Goal: Communication & Community: Answer question/provide support

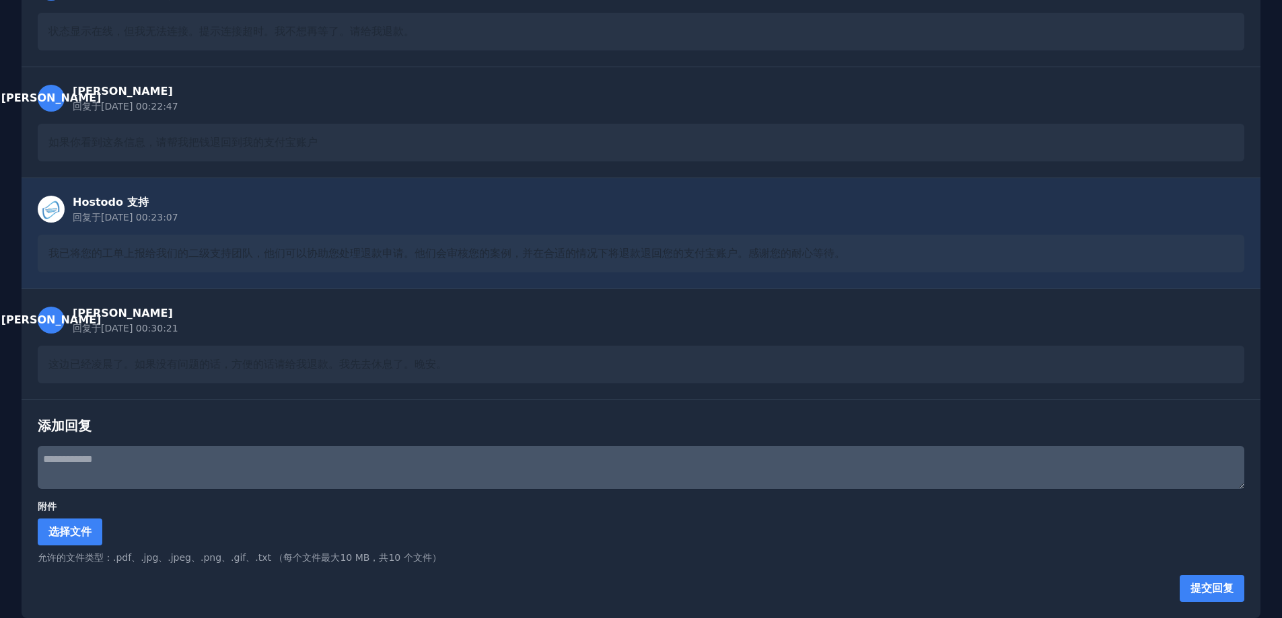
scroll to position [176, 0]
drag, startPoint x: 46, startPoint y: 366, endPoint x: 591, endPoint y: 359, distance: 545.7
click at [591, 359] on div "这边已经凌晨了。如果没有问题的话，方便的话请给我退款。我先去休息了。晚安。" at bounding box center [641, 365] width 1206 height 38
click at [553, 360] on div "这边已经凌晨了。如果没有问题的话，方便的话请给我退款。我先去休息了。晚安。" at bounding box center [641, 365] width 1206 height 38
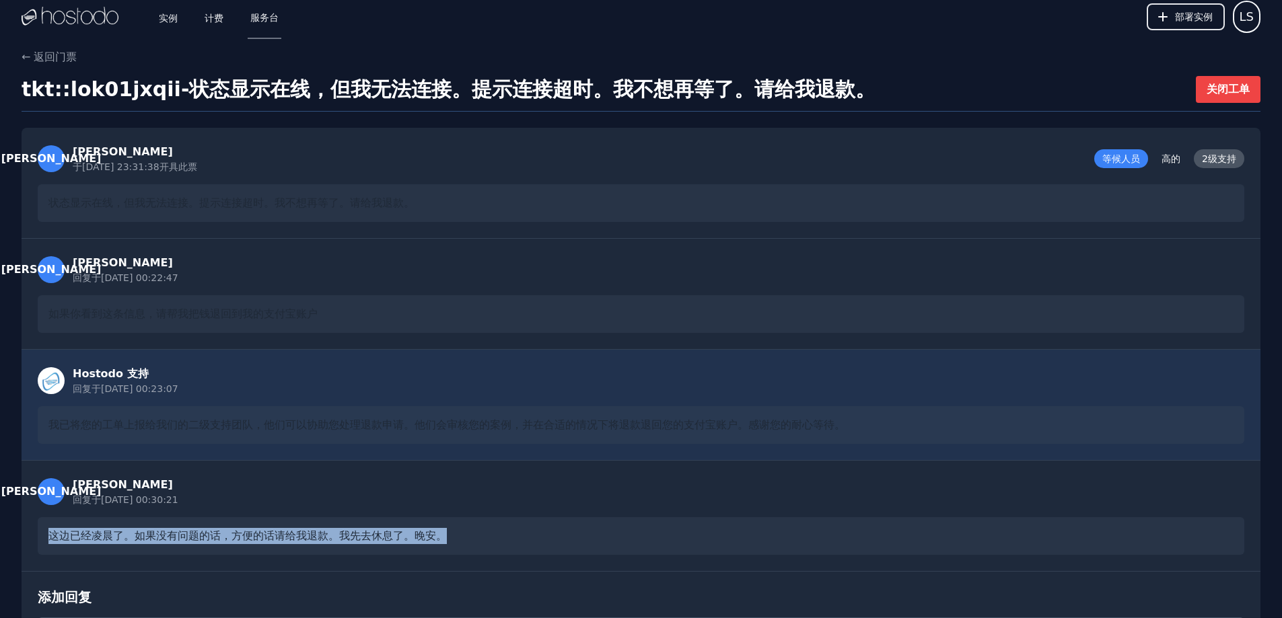
scroll to position [0, 0]
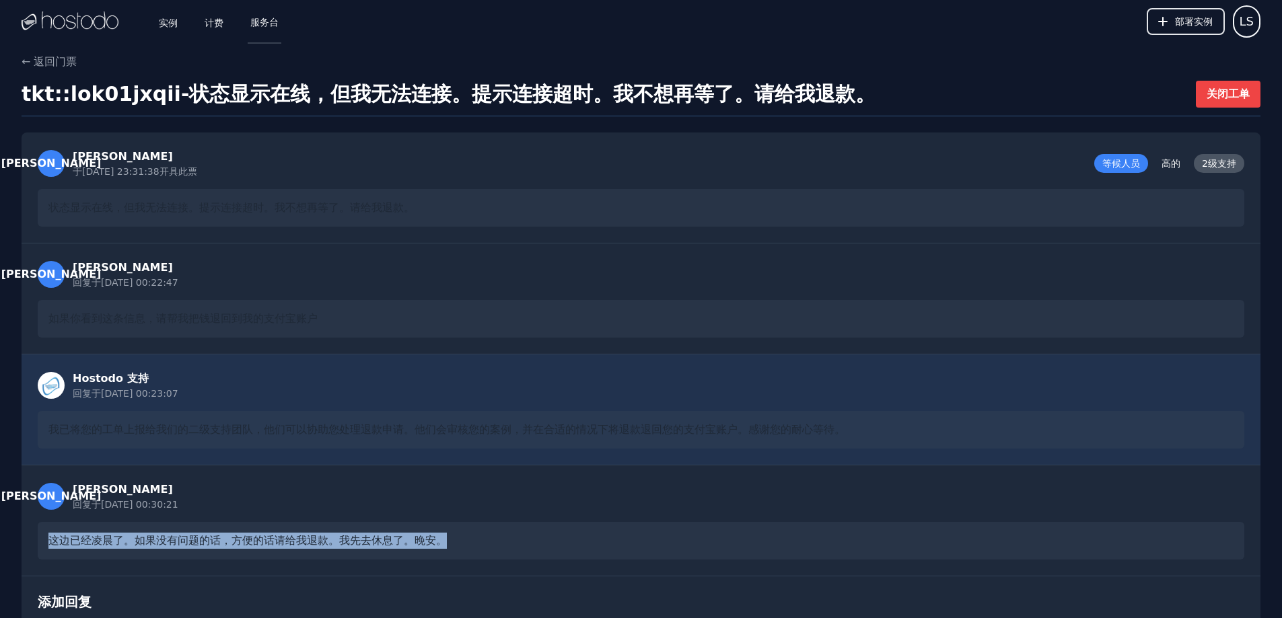
click at [263, 23] on font "服务台" at bounding box center [264, 22] width 28 height 11
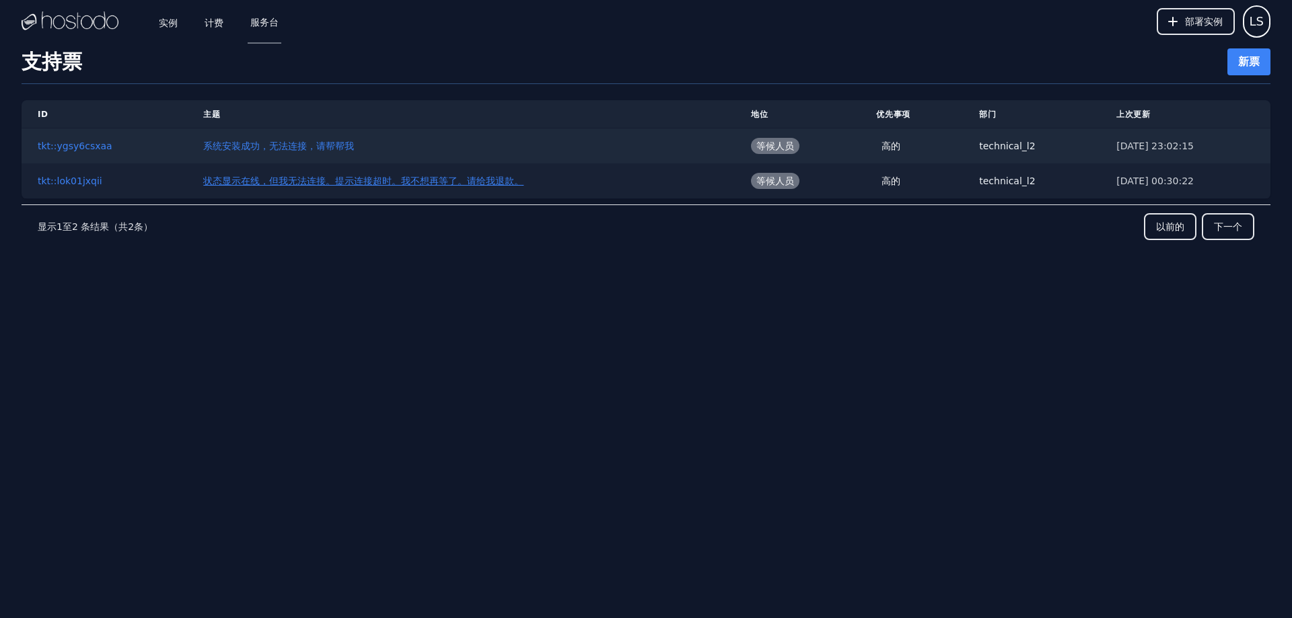
click at [367, 180] on font "状态显示在线，但我无法连接。提示连接超时。我不想再等了。请给我退款。" at bounding box center [363, 181] width 320 height 11
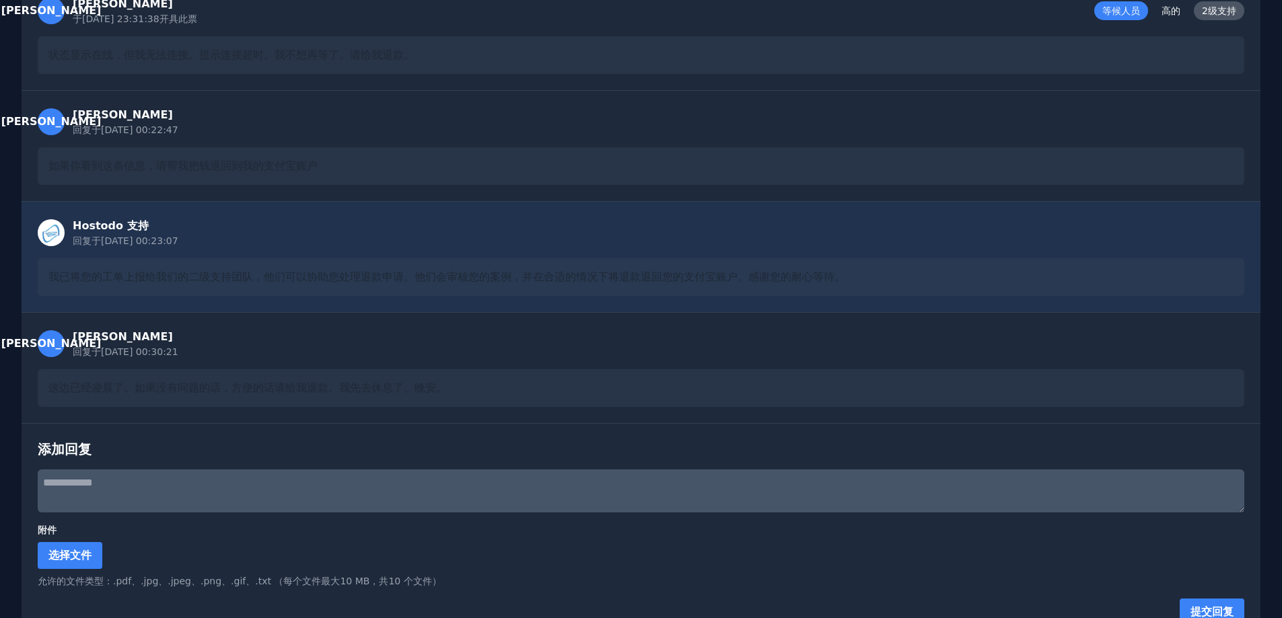
scroll to position [176, 0]
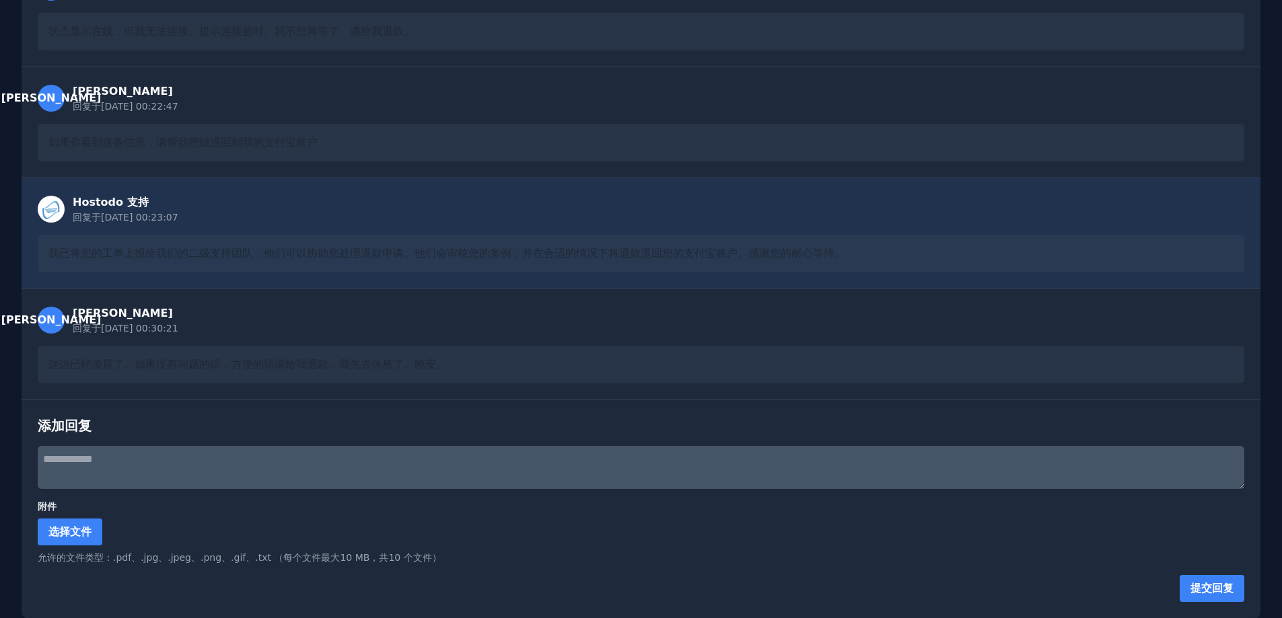
click at [99, 463] on textarea at bounding box center [641, 467] width 1206 height 43
paste textarea "**********"
type textarea "**********"
click at [1206, 575] on button "提交回复" at bounding box center [1211, 588] width 65 height 27
